Goal: Task Accomplishment & Management: Manage account settings

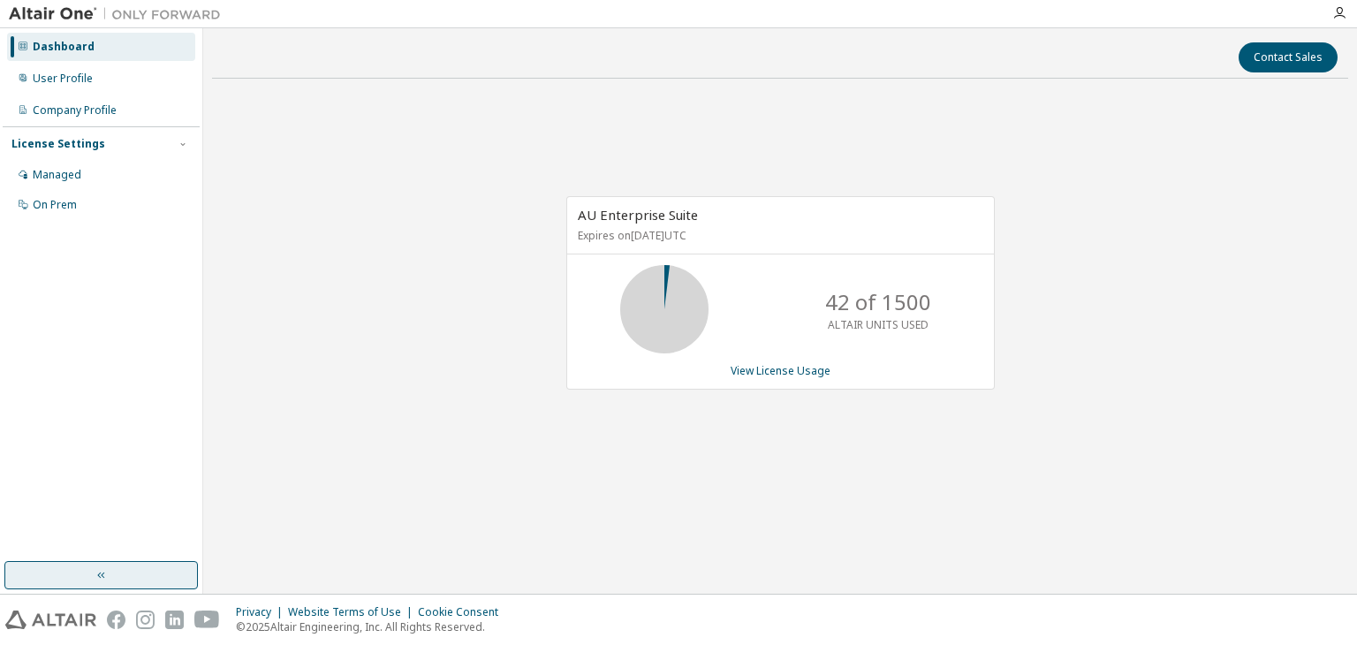
drag, startPoint x: 128, startPoint y: 591, endPoint x: 129, endPoint y: 564, distance: 27.4
click at [128, 577] on div "Dashboard User Profile Company Profile License Settings Managed On Prem" at bounding box center [101, 310] width 203 height 565
click at [131, 564] on button "button" at bounding box center [100, 575] width 193 height 28
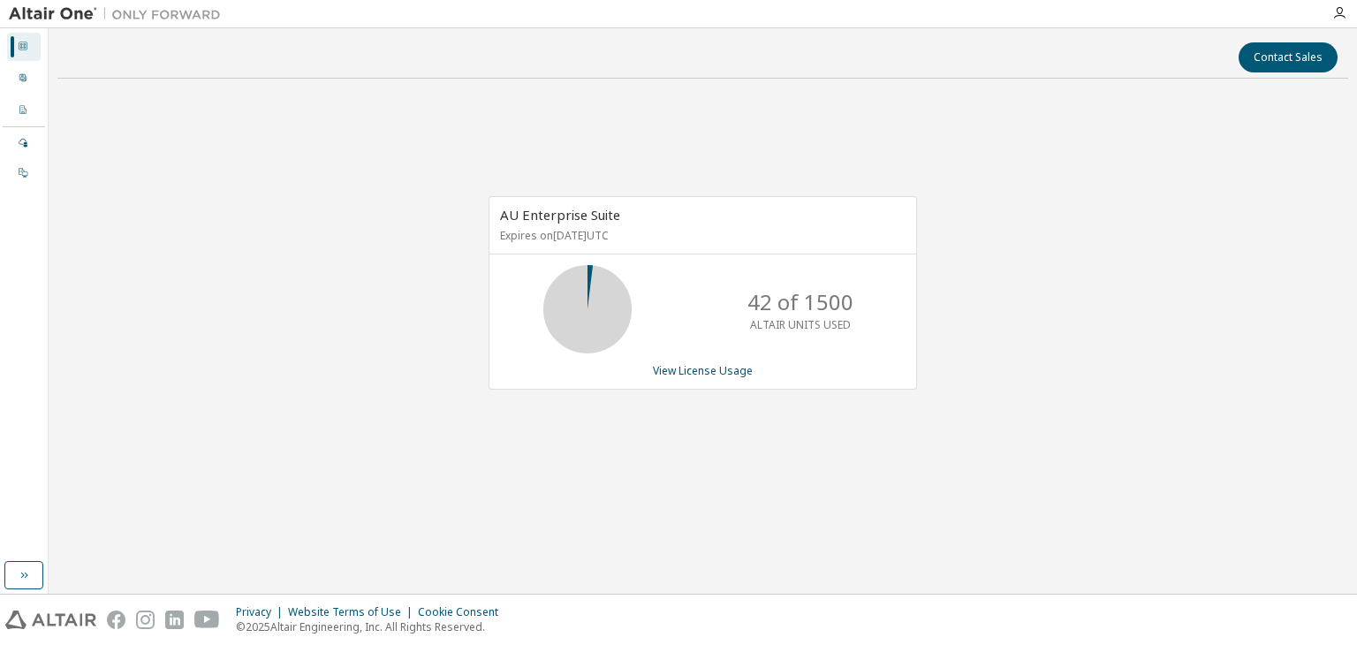
click at [0, 563] on div "Dashboard User Profile Company Profile License Settings Managed On Prem" at bounding box center [24, 310] width 49 height 565
click at [27, 570] on icon "button" at bounding box center [24, 575] width 14 height 14
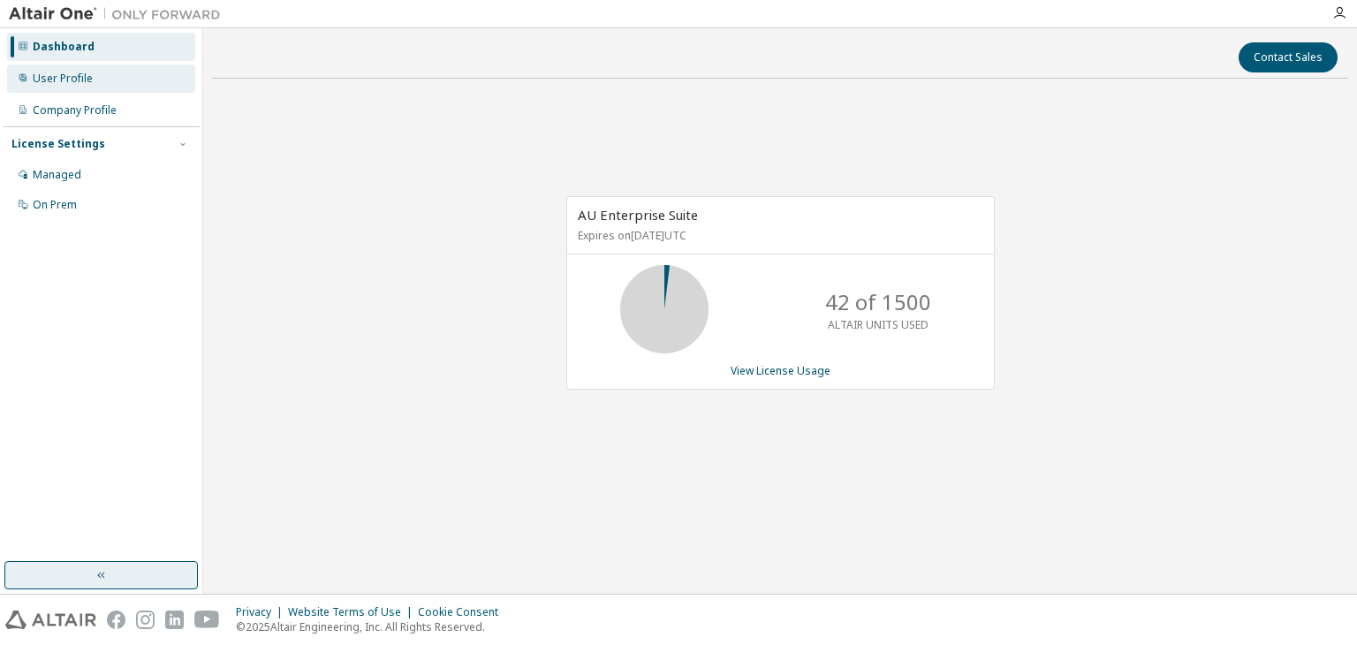
click at [84, 71] on div "User Profile" at bounding box center [101, 78] width 188 height 28
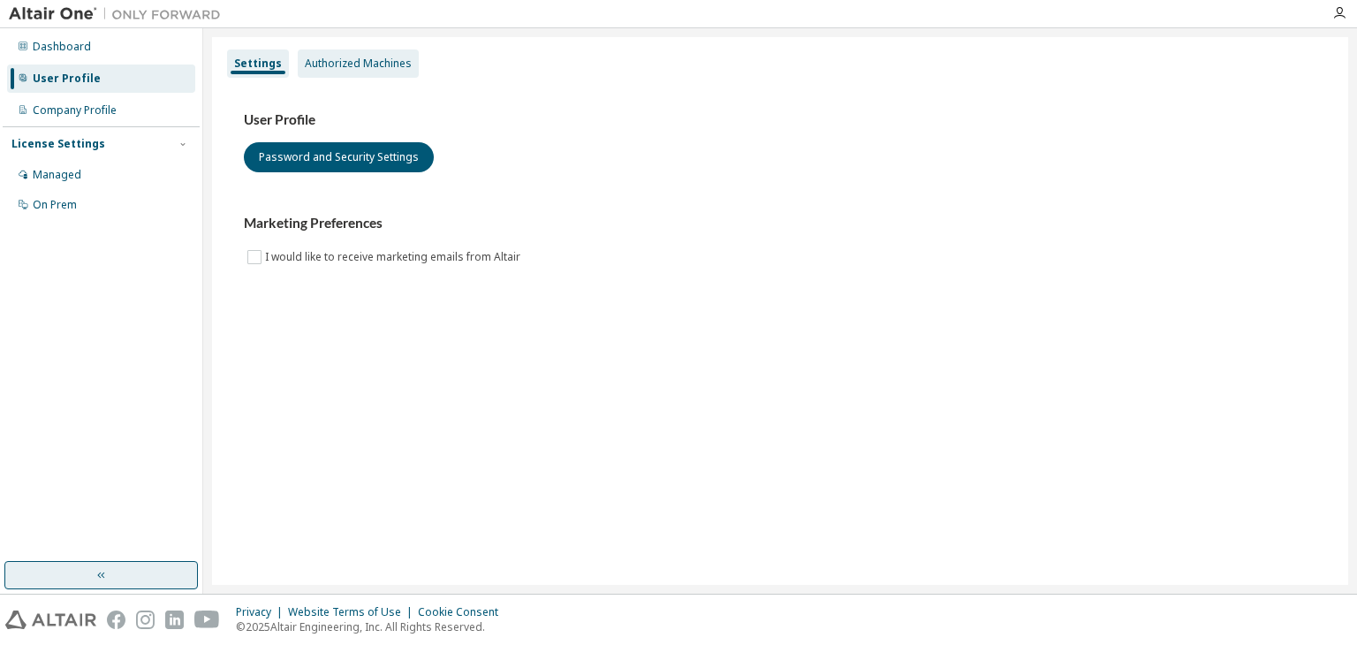
click at [351, 61] on div "Authorized Machines" at bounding box center [358, 64] width 107 height 14
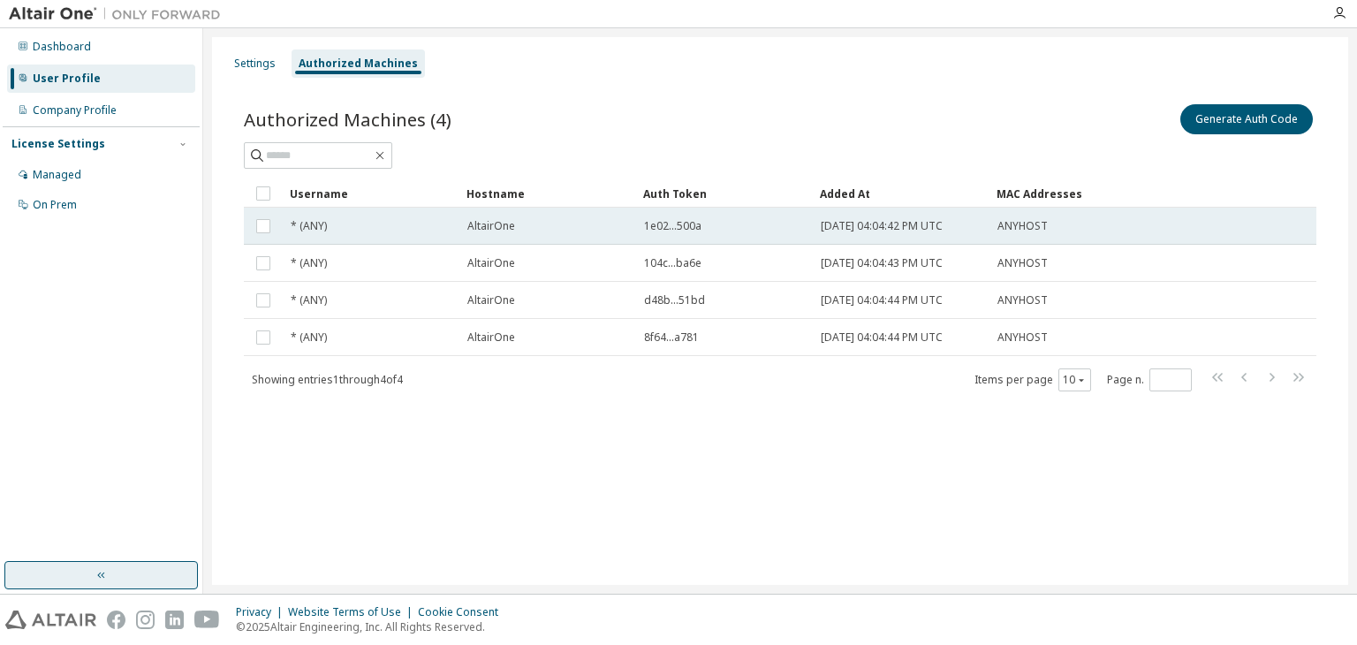
click at [321, 231] on span "* (ANY)" at bounding box center [309, 226] width 36 height 14
click at [1090, 213] on td "ANYHOST" at bounding box center [1063, 226] width 148 height 37
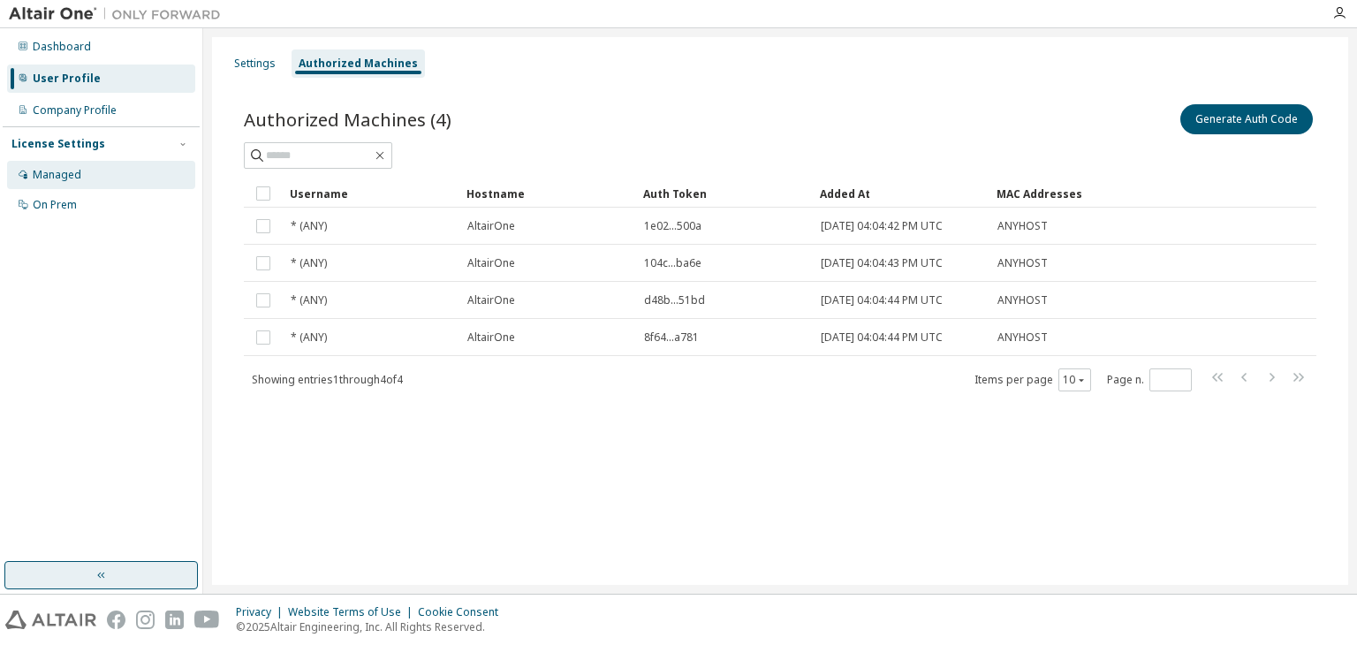
click at [86, 178] on div "Managed" at bounding box center [101, 175] width 188 height 28
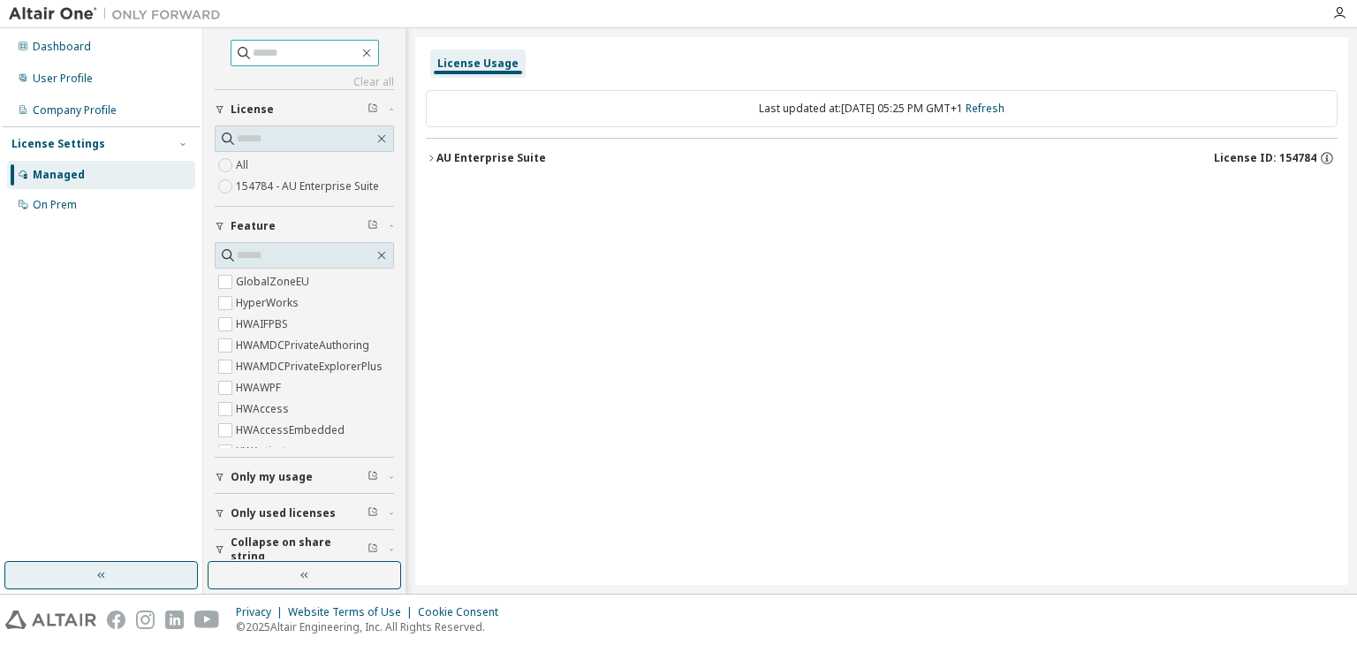
click at [314, 57] on input "text" at bounding box center [306, 53] width 106 height 18
type input "*"
type input "*********"
click at [276, 136] on input "text" at bounding box center [305, 139] width 137 height 18
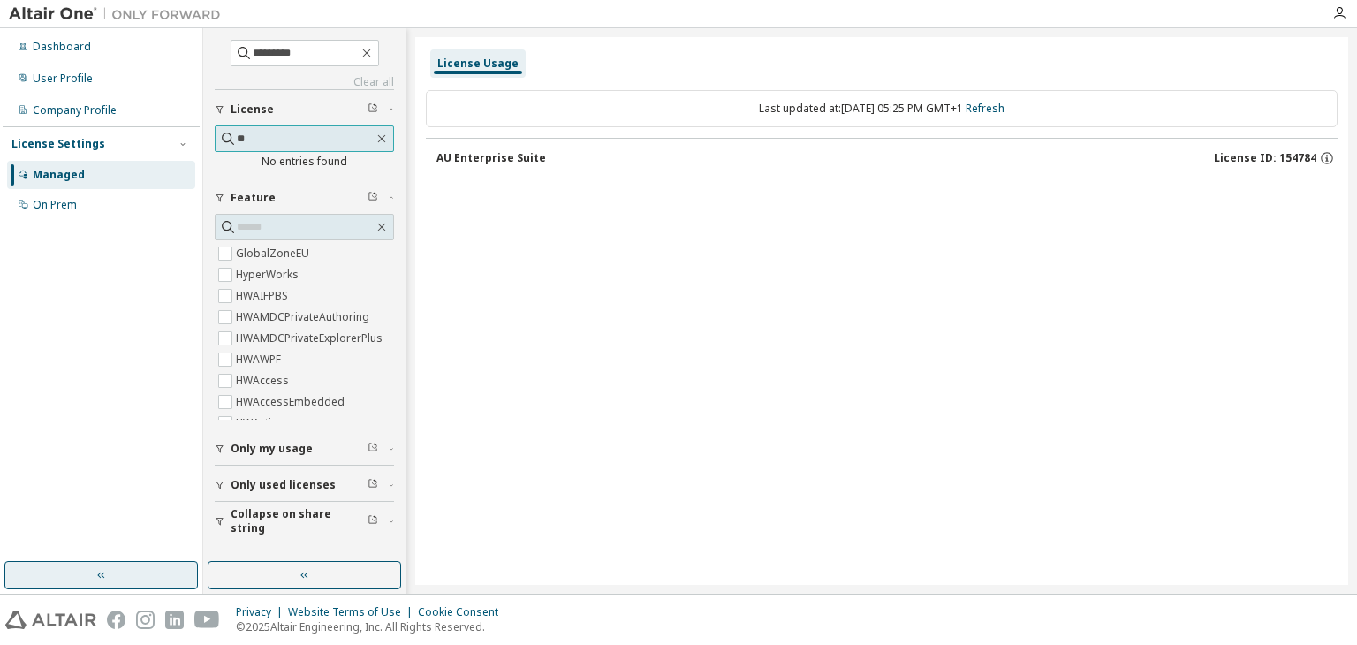
type input "*"
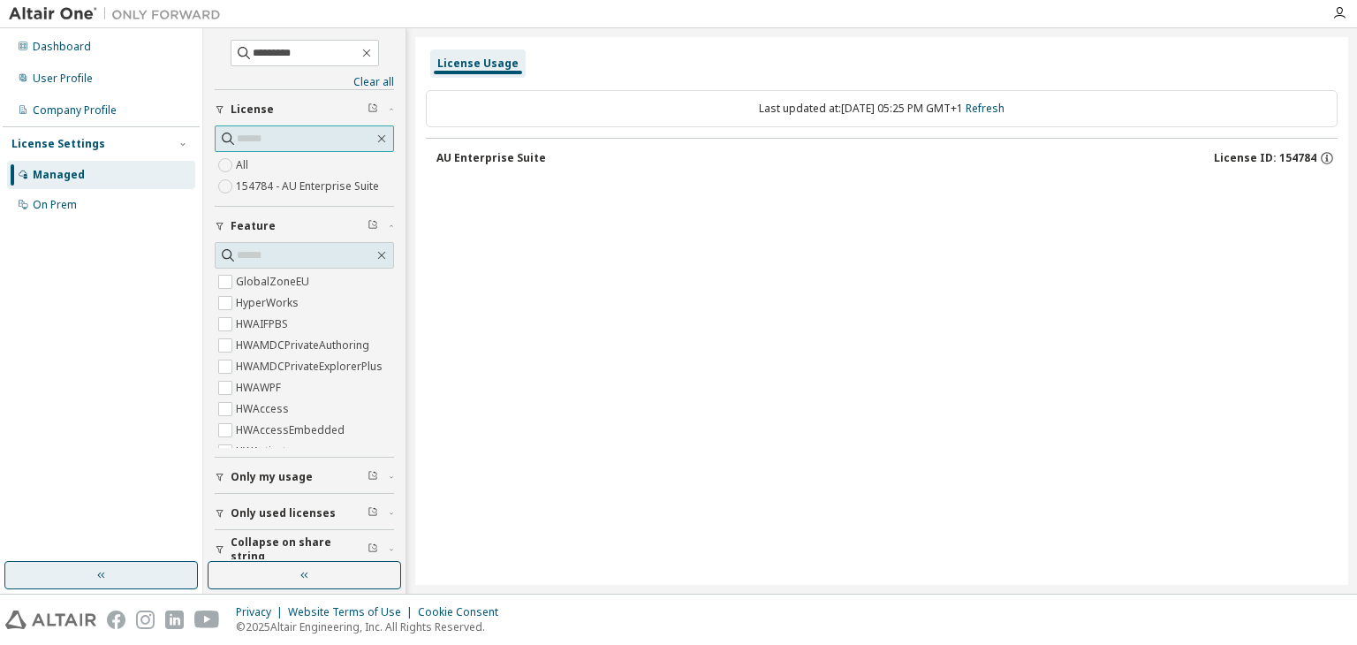
click at [254, 142] on input "text" at bounding box center [305, 139] width 137 height 18
click at [269, 142] on input "text" at bounding box center [305, 139] width 137 height 18
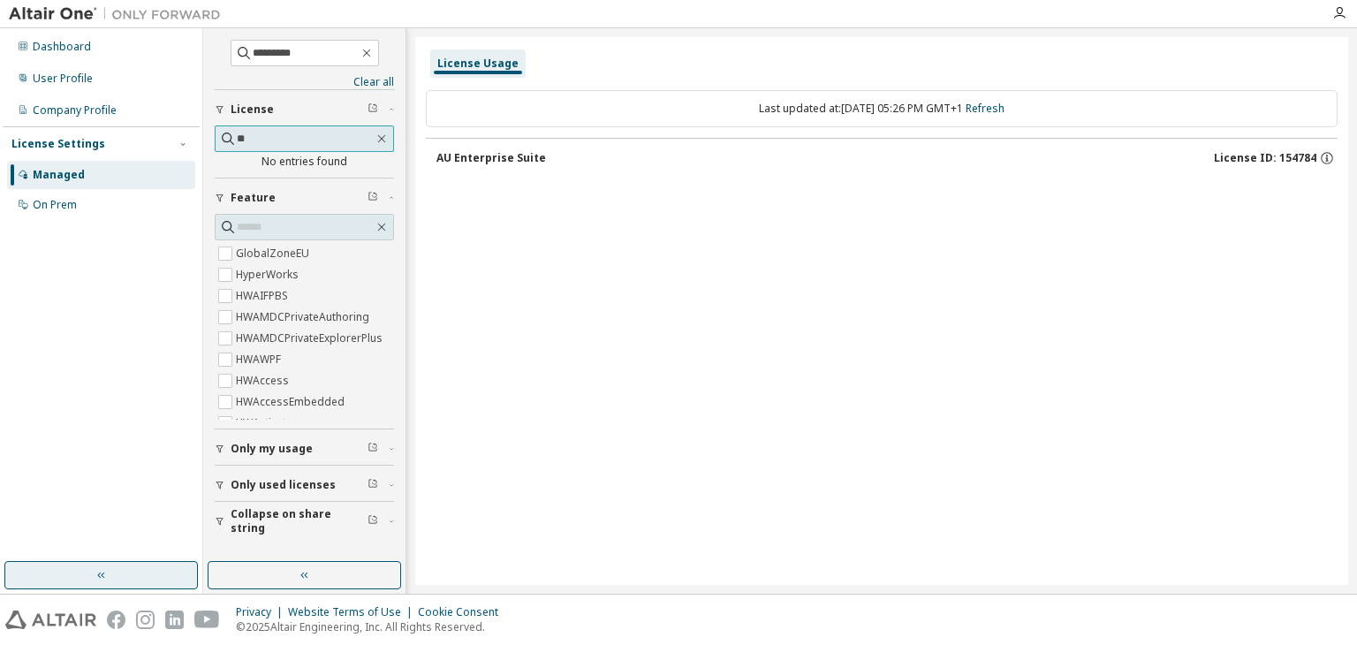
type input "*"
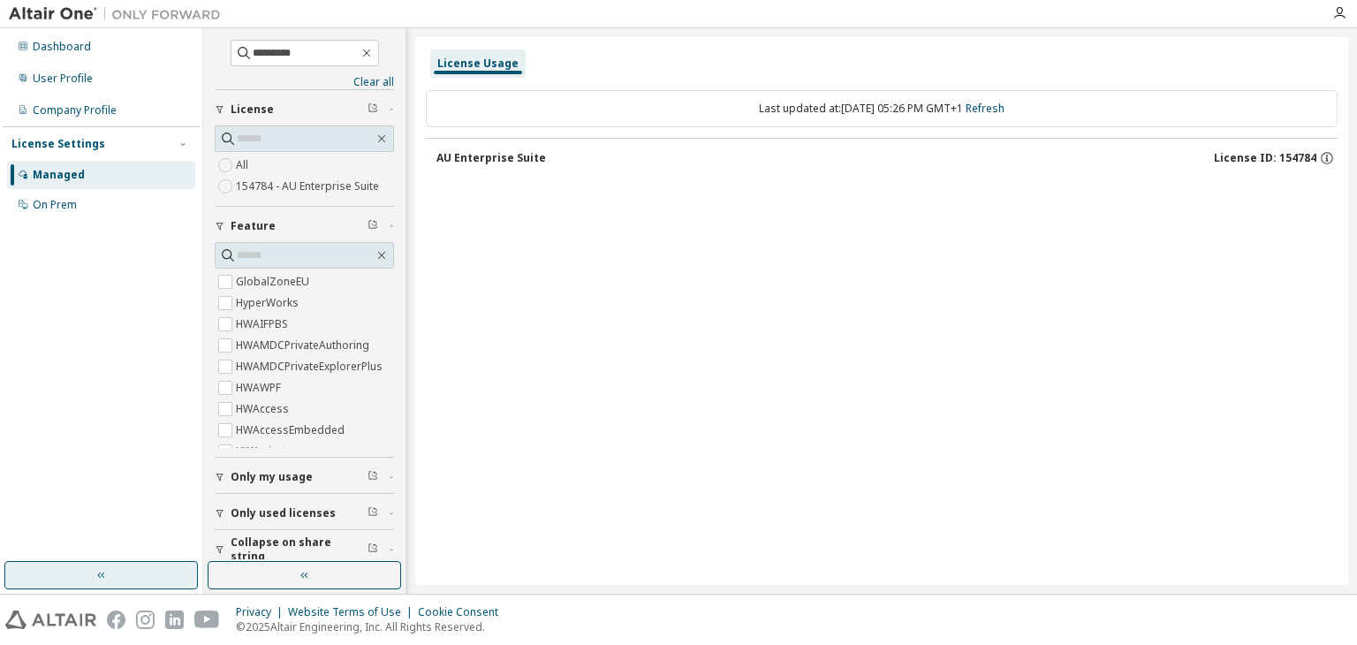
click at [602, 252] on div "License Usage Last updated at: [DATE] 05:26 PM GMT+1 Refresh AU Enterprise Suit…" at bounding box center [881, 311] width 933 height 548
click at [42, 34] on div "Dashboard" at bounding box center [101, 47] width 188 height 28
